Goal: Complete application form

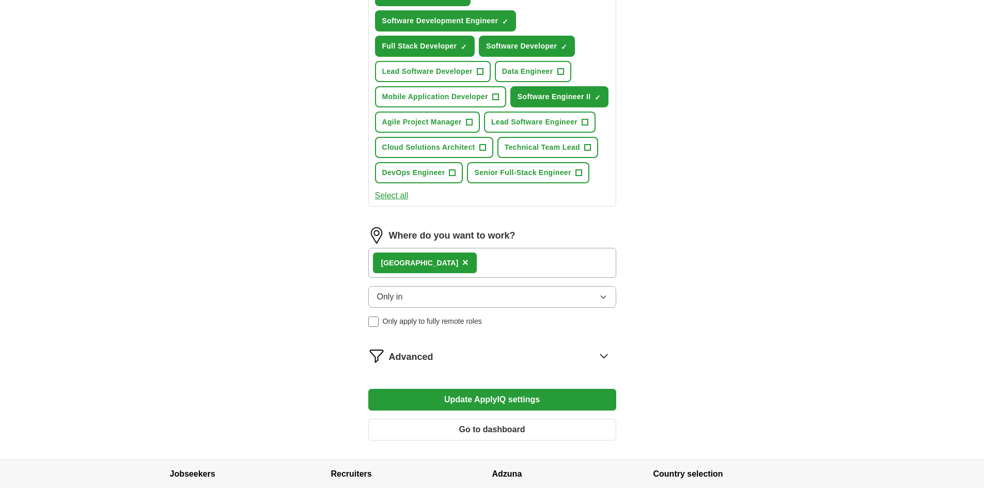
scroll to position [517, 0]
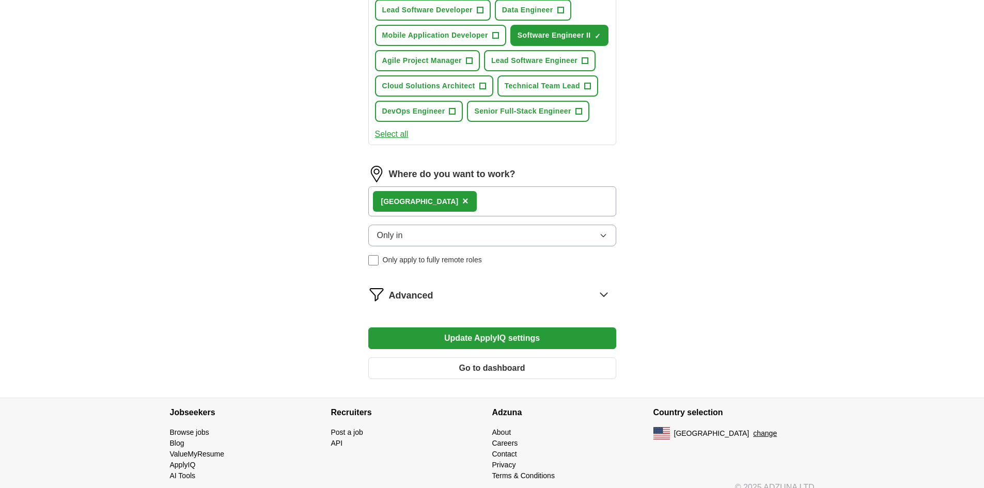
click at [505, 333] on button "Update ApplyIQ settings" at bounding box center [492, 339] width 248 height 22
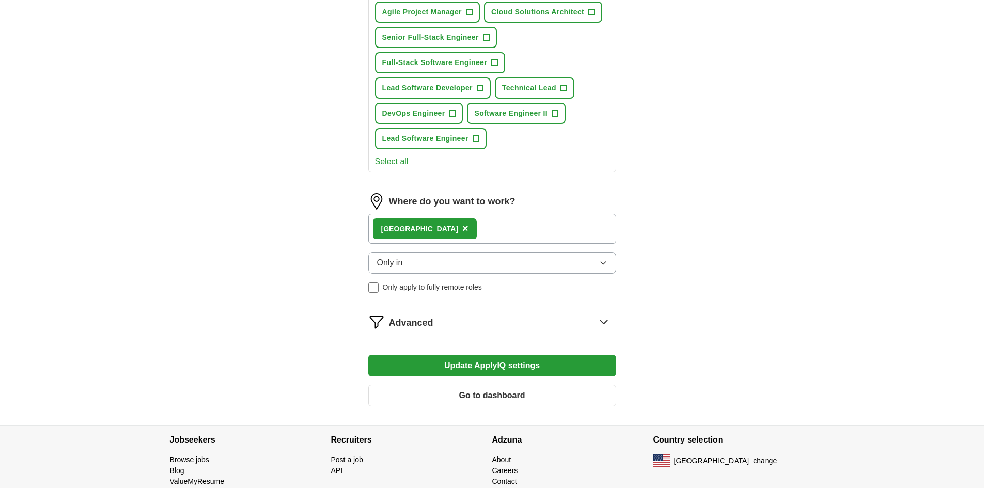
scroll to position [517, 0]
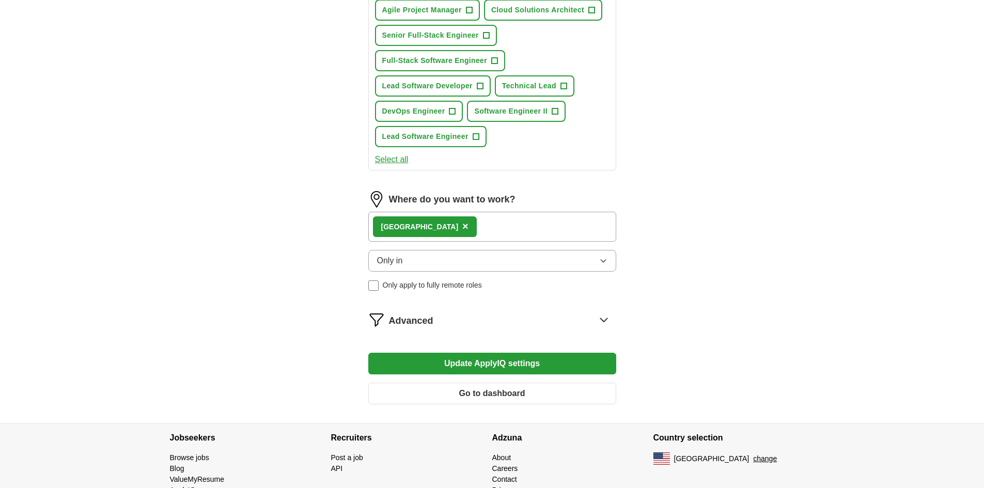
click at [469, 369] on button "Update ApplyIQ settings" at bounding box center [492, 364] width 248 height 22
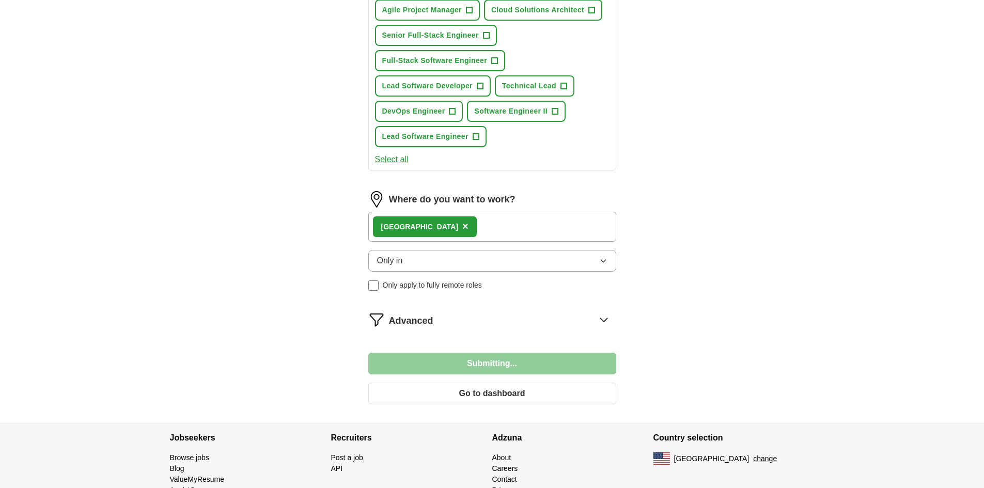
drag, startPoint x: 469, startPoint y: 369, endPoint x: 468, endPoint y: 377, distance: 7.3
click at [467, 378] on form "**********" at bounding box center [492, 18] width 248 height 789
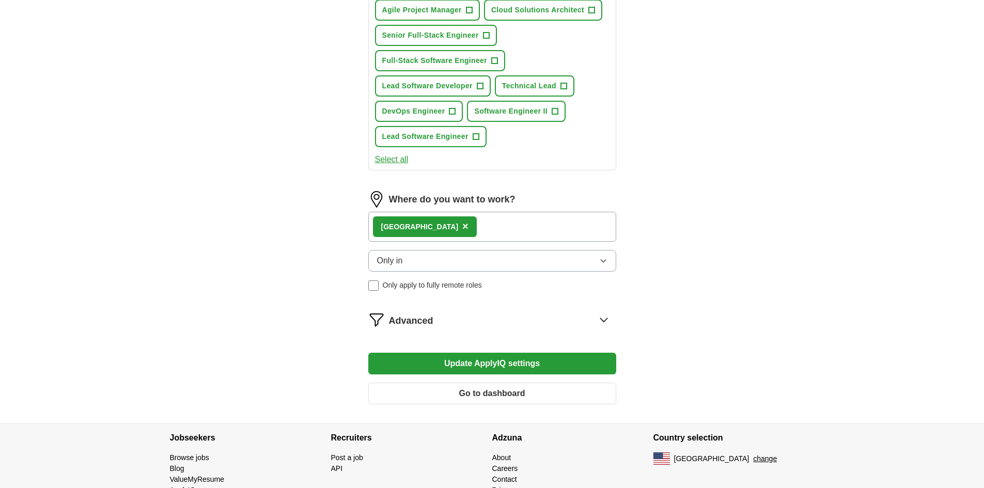
click at [474, 368] on button "Update ApplyIQ settings" at bounding box center [492, 364] width 248 height 22
click at [485, 359] on button "Update ApplyIQ settings" at bounding box center [492, 364] width 248 height 22
click at [502, 392] on button "Go to dashboard" at bounding box center [492, 394] width 248 height 22
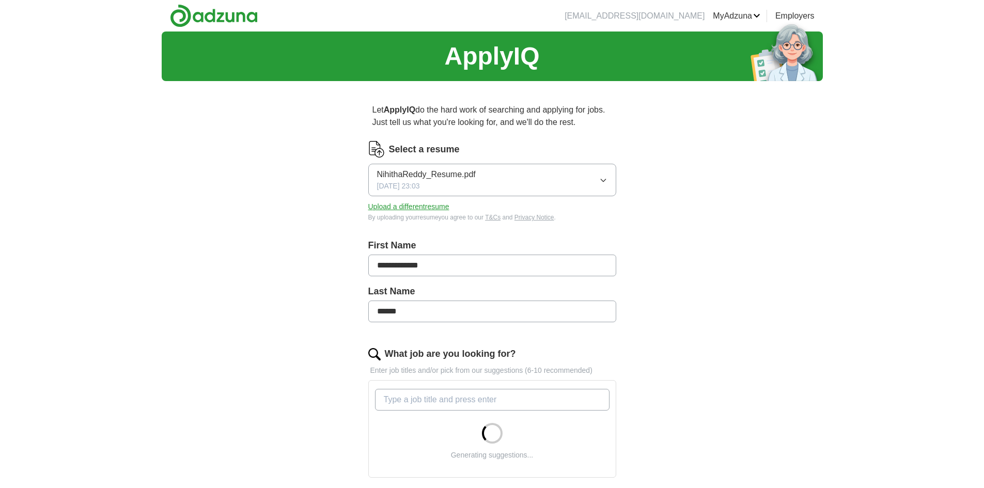
click at [544, 182] on button "NihithaReddy_Resume.pdf [DATE] 23:03" at bounding box center [492, 180] width 248 height 33
click at [712, 238] on div "**********" at bounding box center [492, 381] width 661 height 699
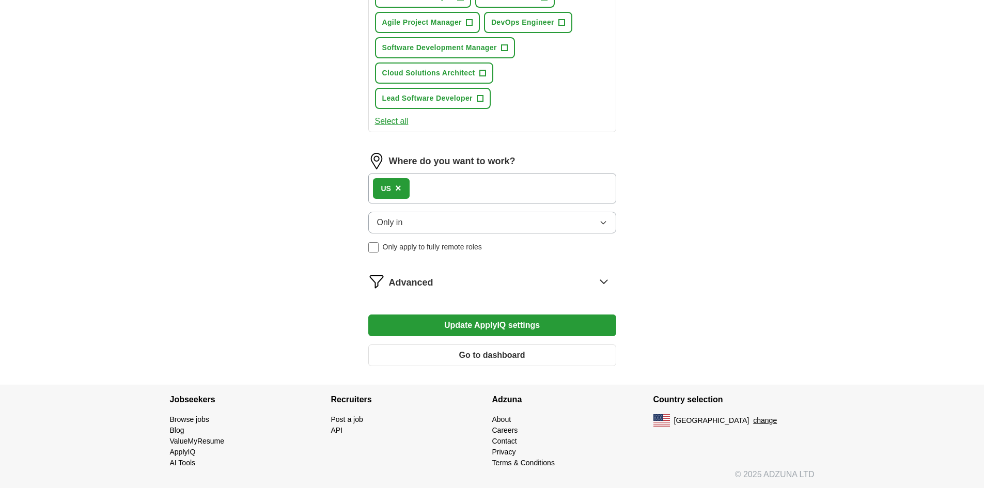
scroll to position [556, 0]
click at [588, 320] on button "Update ApplyIQ settings" at bounding box center [492, 325] width 248 height 22
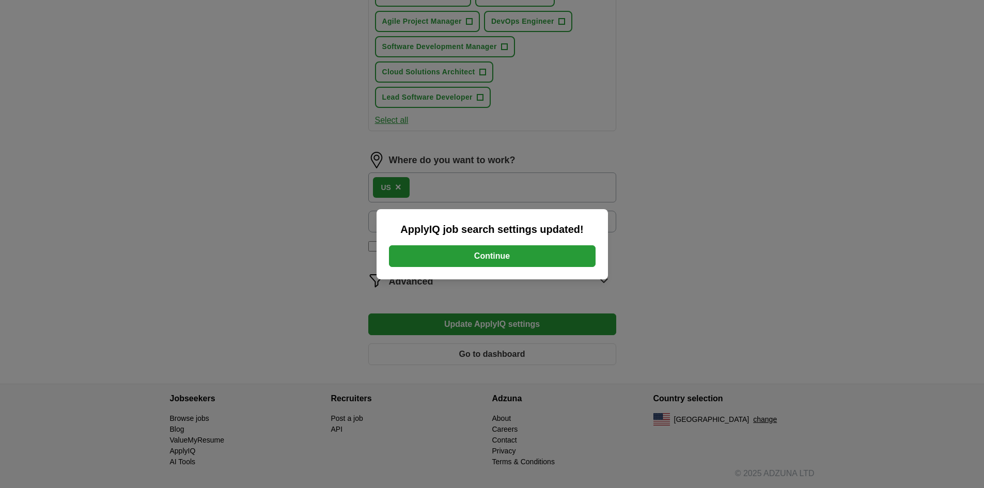
click at [591, 261] on button "Continue" at bounding box center [492, 256] width 207 height 22
